Goal: Navigation & Orientation: Find specific page/section

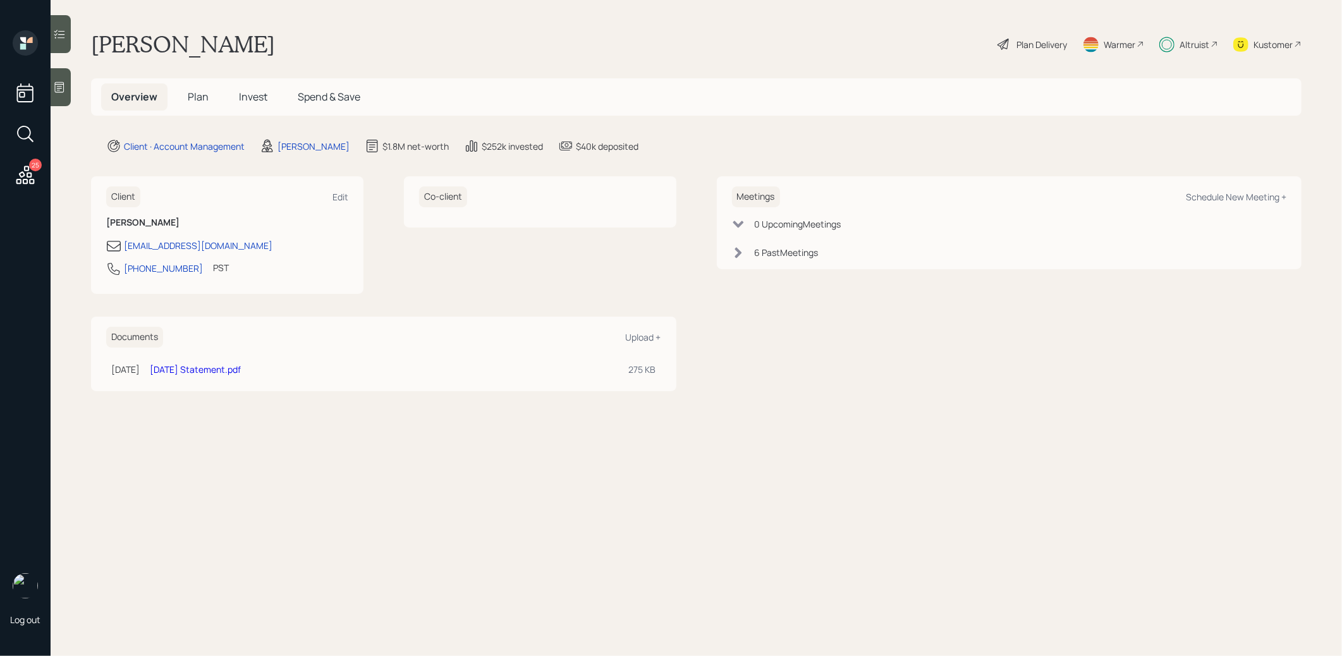
click at [332, 96] on span "Spend & Save" at bounding box center [329, 97] width 63 height 14
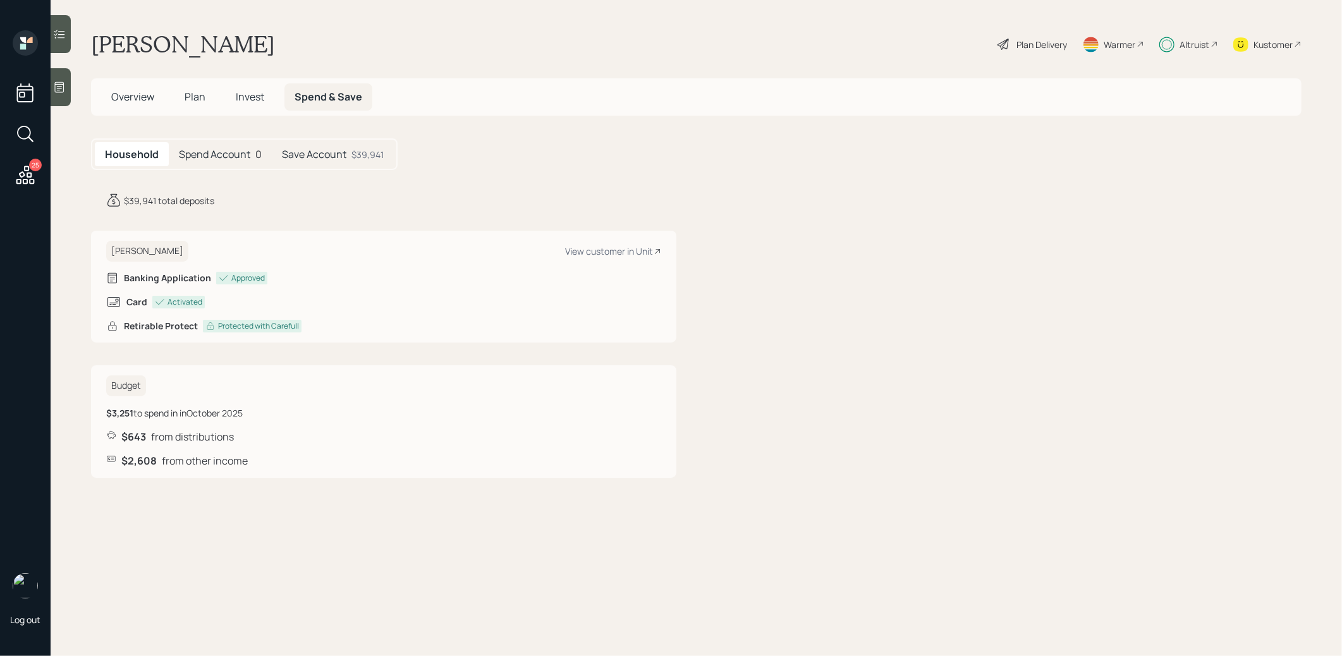
click at [193, 97] on span "Plan" at bounding box center [195, 97] width 21 height 14
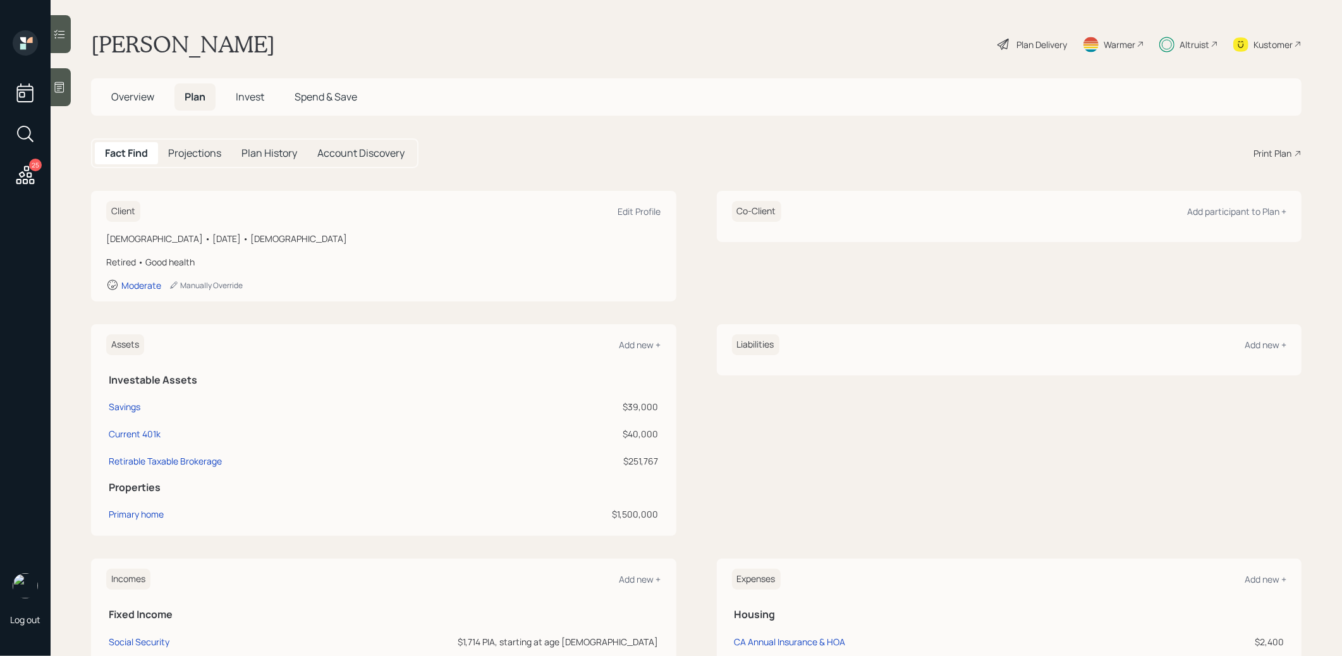
click at [251, 98] on span "Invest" at bounding box center [250, 97] width 28 height 14
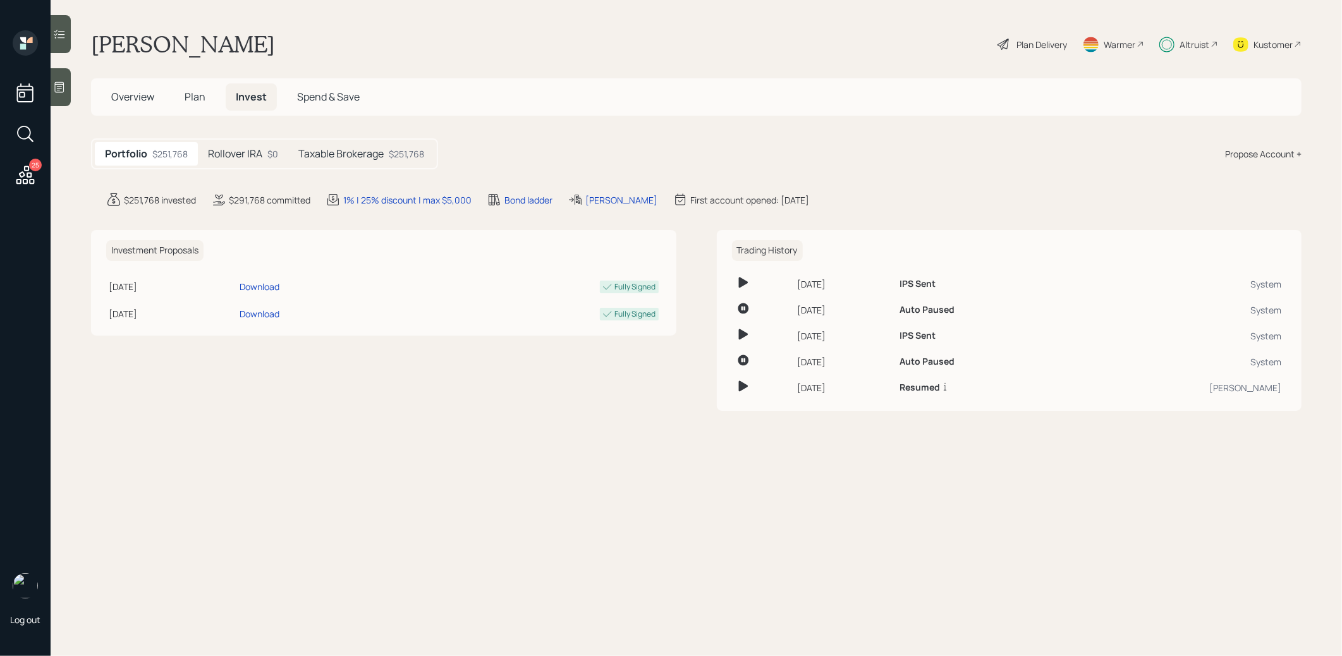
click at [371, 152] on h5 "Taxable Brokerage" at bounding box center [340, 154] width 85 height 12
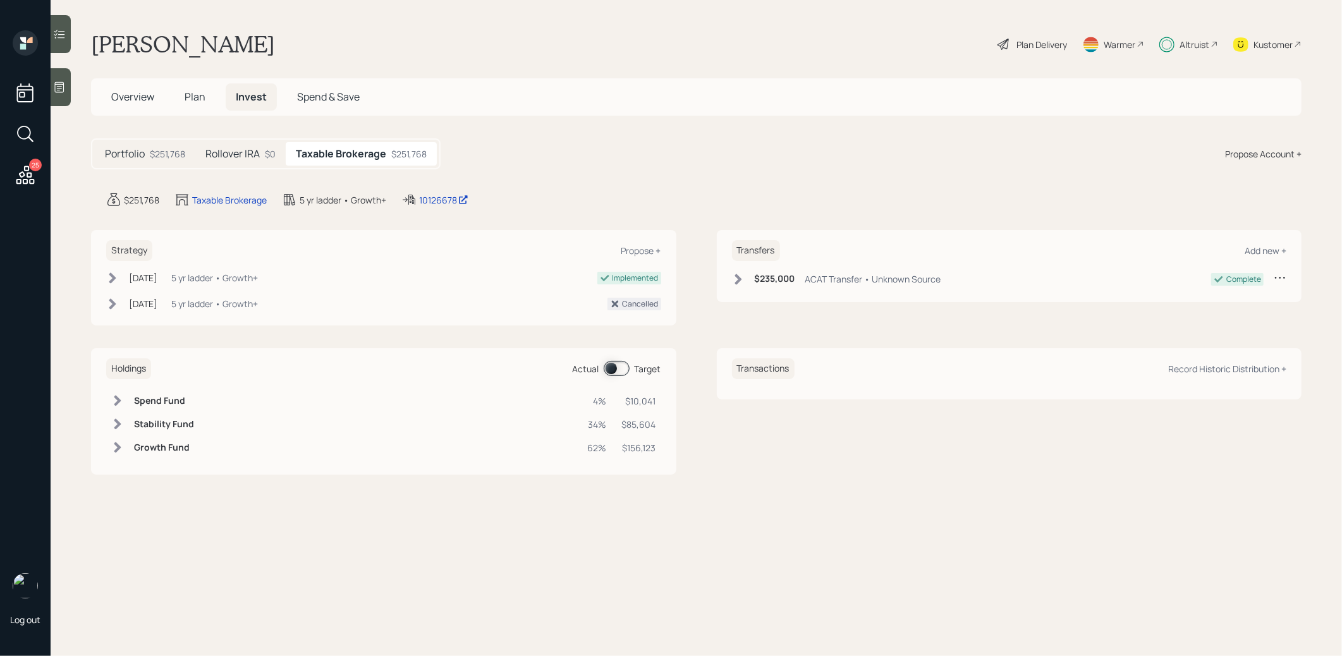
click at [616, 363] on span at bounding box center [617, 368] width 26 height 15
